Goal: Task Accomplishment & Management: Use online tool/utility

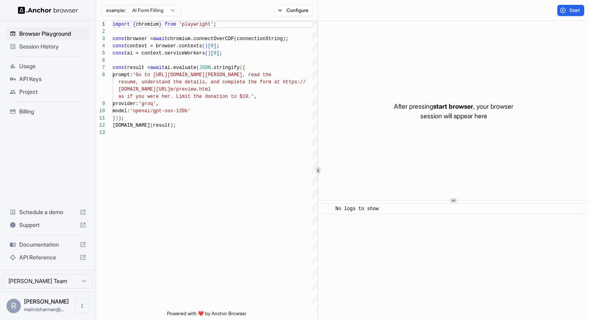
scroll to position [51, 0]
click at [160, 10] on html "Browser Playground Session History Usage API Keys Project Billing Schedule a de…" at bounding box center [294, 160] width 589 height 320
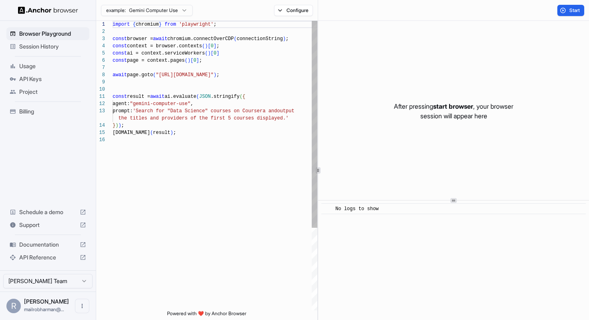
scroll to position [72, 0]
click at [295, 13] on button "Configure" at bounding box center [293, 10] width 39 height 11
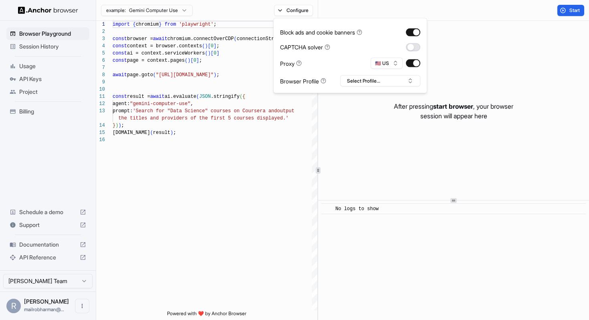
click at [412, 49] on button "button" at bounding box center [413, 47] width 14 height 8
type textarea "**********"
click at [238, 148] on div "import { chromium } from 'playwright' ; const browser = await chromium.connectO…" at bounding box center [215, 223] width 205 height 405
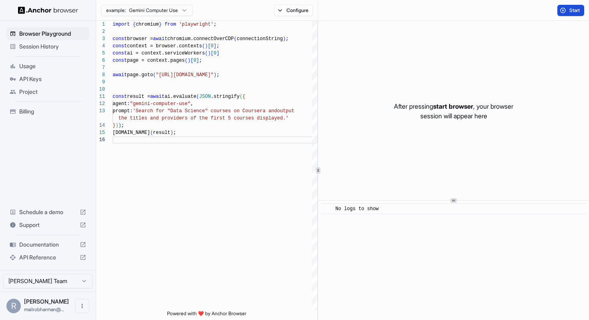
click at [565, 11] on button "Start" at bounding box center [571, 10] width 27 height 11
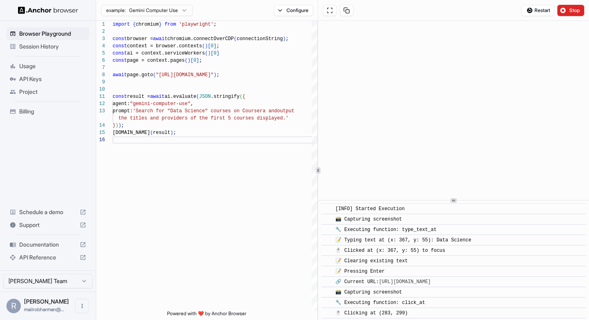
scroll to position [916, 0]
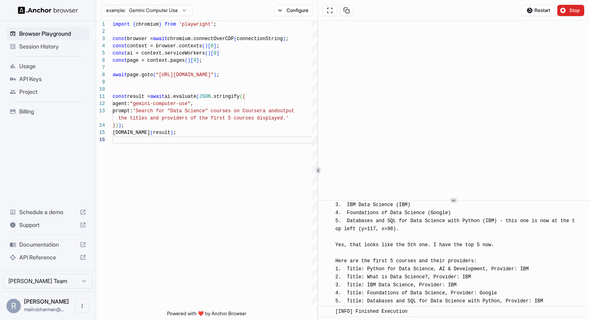
click at [46, 64] on span "Usage" at bounding box center [52, 66] width 67 height 8
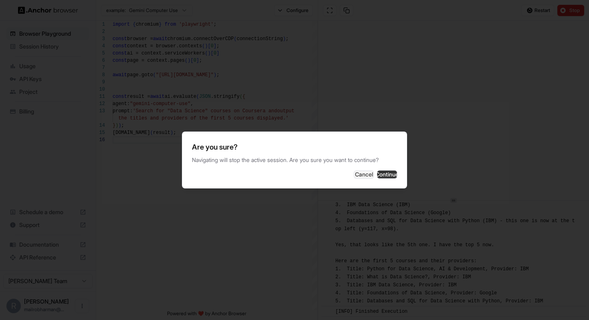
click at [387, 173] on button "Continue" at bounding box center [387, 174] width 20 height 8
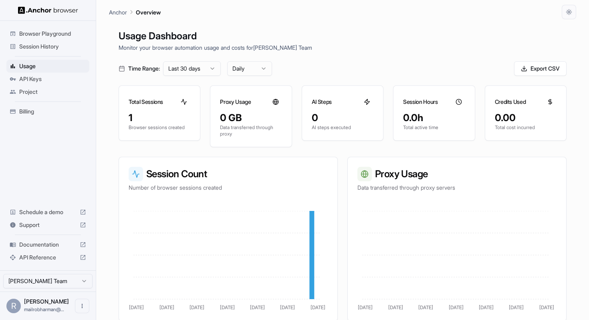
click at [63, 109] on span "Billing" at bounding box center [52, 111] width 67 height 8
